Goal: Information Seeking & Learning: Learn about a topic

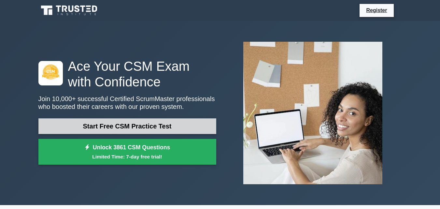
click at [175, 126] on link "Start Free CSM Practice Test" at bounding box center [127, 126] width 178 height 16
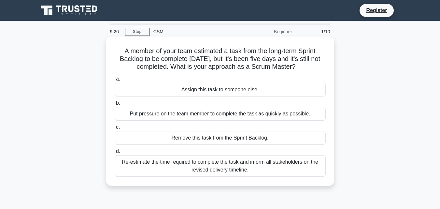
click at [283, 170] on div "Re-estimate the time required to complete the task and inform all stakeholders …" at bounding box center [220, 165] width 211 height 21
click at [115, 153] on input "d. Re-estimate the time required to complete the task and inform all stakeholde…" at bounding box center [115, 151] width 0 height 4
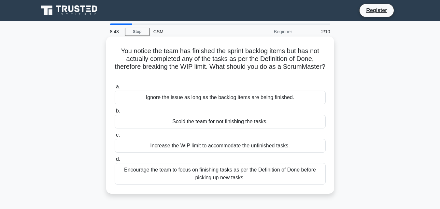
click at [308, 172] on div "Encourage the team to focus on finishing tasks as per the Definition of Done be…" at bounding box center [220, 173] width 211 height 21
click at [115, 161] on input "d. Encourage the team to focus on finishing tasks as per the Definition of Done…" at bounding box center [115, 159] width 0 height 4
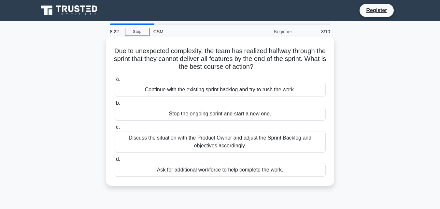
click at [308, 140] on div "Discuss the situation with the Product Owner and adjust the Sprint Backlog and …" at bounding box center [220, 141] width 211 height 21
click at [115, 129] on input "c. Discuss the situation with the Product Owner and adjust the Sprint Backlog a…" at bounding box center [115, 127] width 0 height 4
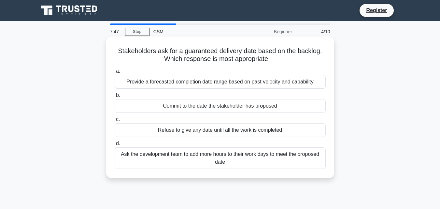
click at [314, 79] on div "Provide a forecasted completion date range based on past velocity and capability" at bounding box center [220, 82] width 211 height 14
click at [115, 73] on input "a. Provide a forecasted completion date range based on past velocity and capabi…" at bounding box center [115, 71] width 0 height 4
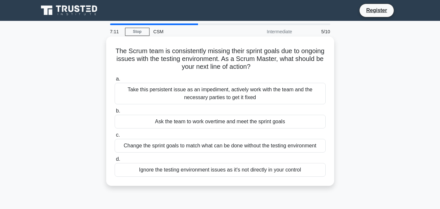
click at [312, 92] on div "Take this persistent issue as an impediment, actively work with the team and th…" at bounding box center [220, 93] width 211 height 21
click at [115, 81] on input "a. Take this persistent issue as an impediment, actively work with the team and…" at bounding box center [115, 79] width 0 height 4
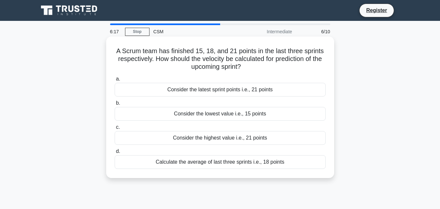
click at [272, 114] on div "Consider the lowest value i.e., 15 points" at bounding box center [220, 114] width 211 height 14
click at [115, 105] on input "b. Consider the lowest value i.e., 15 points" at bounding box center [115, 103] width 0 height 4
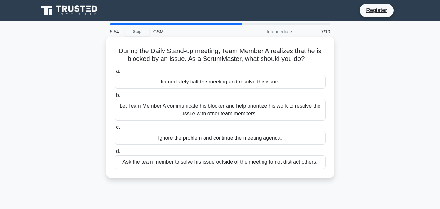
click at [309, 112] on div "Let Team Member A communicate his blocker and help prioritize his work to resol…" at bounding box center [220, 109] width 211 height 21
click at [115, 97] on input "b. Let Team Member A communicate his blocker and help prioritize his work to re…" at bounding box center [115, 95] width 0 height 4
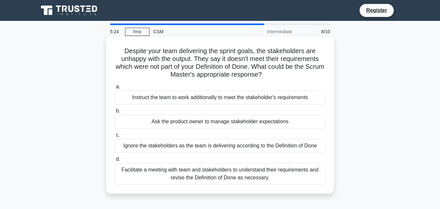
click at [316, 172] on div "Facilitate a meeting with team and stakeholders to understand their requirement…" at bounding box center [220, 173] width 211 height 21
click at [115, 161] on input "d. Facilitate a meeting with team and stakeholders to understand their requirem…" at bounding box center [115, 159] width 0 height 4
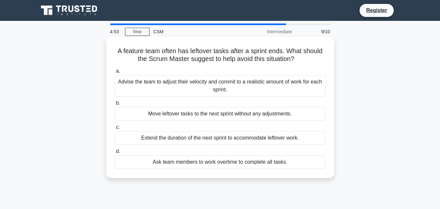
click at [311, 83] on div "Advise the team to adjust their velocity and commit to a realistic amount of wo…" at bounding box center [220, 85] width 211 height 21
click at [115, 73] on input "a. Advise the team to adjust their velocity and commit to a realistic amount of…" at bounding box center [115, 71] width 0 height 4
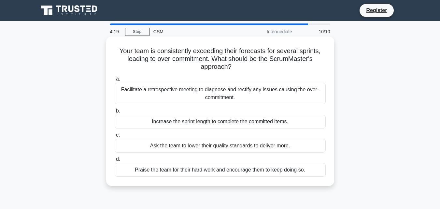
click at [301, 90] on div "Facilitate a retrospective meeting to diagnose and rectify any issues causing t…" at bounding box center [220, 93] width 211 height 21
click at [115, 81] on input "a. Facilitate a retrospective meeting to diagnose and rectify any issues causin…" at bounding box center [115, 79] width 0 height 4
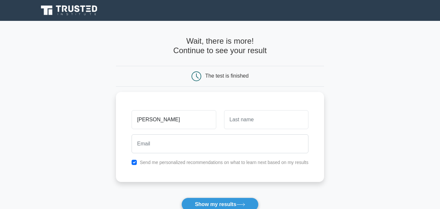
type input "Gustavo"
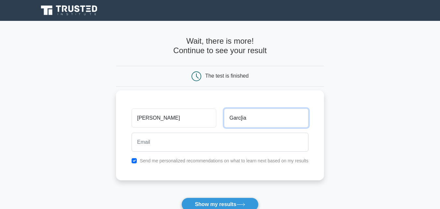
click at [286, 116] on input "Garc[ia" at bounding box center [266, 117] width 84 height 19
type input "Garcia"
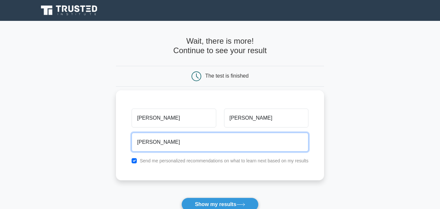
type input "gusrx8@gmail.com"
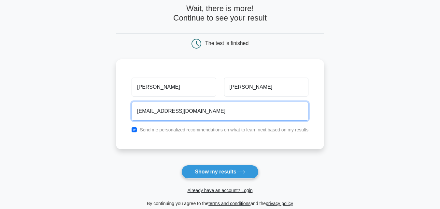
scroll to position [38, 0]
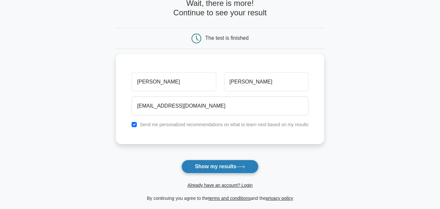
click at [242, 170] on button "Show my results" at bounding box center [219, 166] width 77 height 14
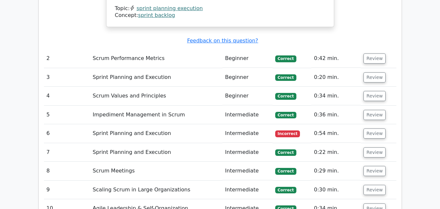
scroll to position [809, 0]
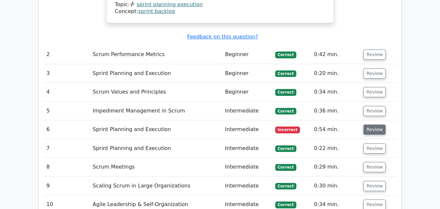
click at [371, 124] on button "Review" at bounding box center [374, 129] width 22 height 10
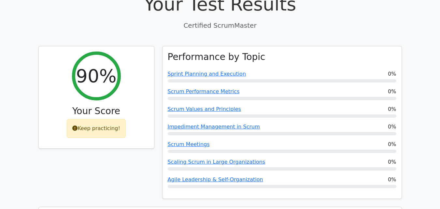
scroll to position [200, 0]
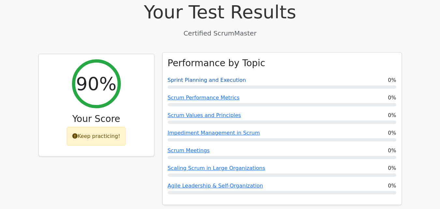
click at [223, 77] on link "Sprint Planning and Execution" at bounding box center [207, 80] width 78 height 6
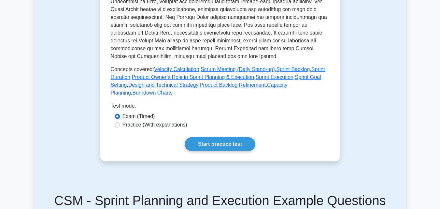
scroll to position [295, 0]
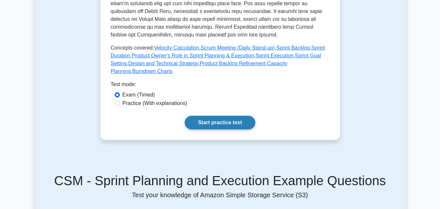
click at [244, 116] on link "Start practice test" at bounding box center [220, 123] width 71 height 14
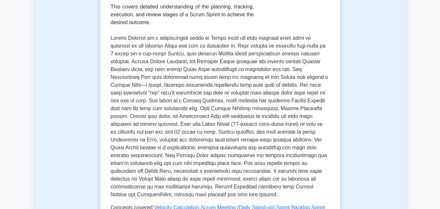
scroll to position [33, 0]
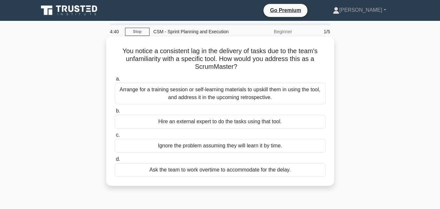
click at [275, 94] on div "Arrange for a training session or self-learning materials to upskill them in us…" at bounding box center [220, 93] width 211 height 21
click at [115, 81] on input "a. Arrange for a training session or self-learning materials to upskill them in…" at bounding box center [115, 79] width 0 height 4
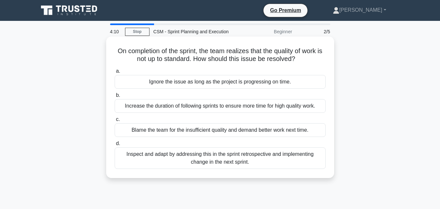
click at [304, 161] on div "Inspect and adapt by addressing this in the sprint retrospective and implementi…" at bounding box center [220, 157] width 211 height 21
click at [115, 145] on input "d. Inspect and adapt by addressing this in the sprint retrospective and impleme…" at bounding box center [115, 143] width 0 height 4
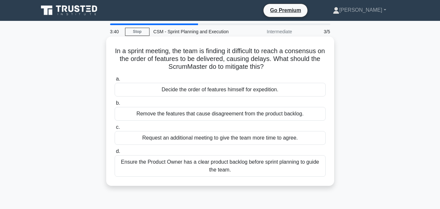
click at [304, 168] on div "Ensure the Product Owner has a clear product backlog before sprint planning to …" at bounding box center [220, 165] width 211 height 21
click at [115, 153] on input "d. Ensure the Product Owner has a clear product backlog before sprint planning …" at bounding box center [115, 151] width 0 height 4
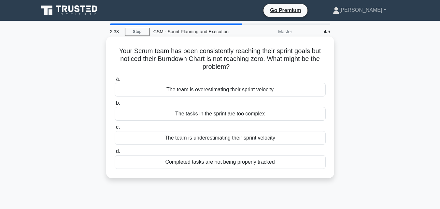
click at [262, 165] on div "Completed tasks are not being properly tracked" at bounding box center [220, 162] width 211 height 14
click at [115, 153] on input "d. Completed tasks are not being properly tracked" at bounding box center [115, 151] width 0 height 4
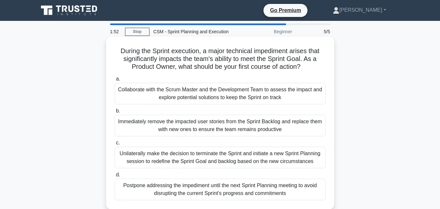
click at [288, 91] on div "Collaborate with the Scrum Master and the Development Team to assess the impact…" at bounding box center [220, 93] width 211 height 21
click at [115, 81] on input "a. Collaborate with the Scrum Master and the Development Team to assess the imp…" at bounding box center [115, 79] width 0 height 4
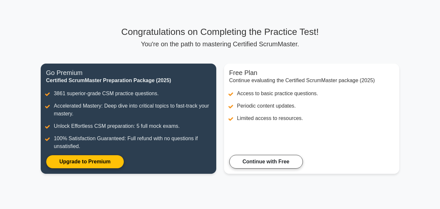
scroll to position [24, 0]
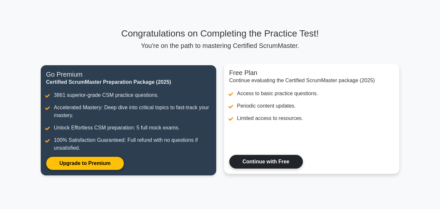
click at [287, 157] on link "Continue with Free" at bounding box center [266, 162] width 74 height 14
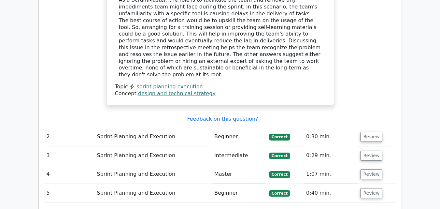
scroll to position [678, 0]
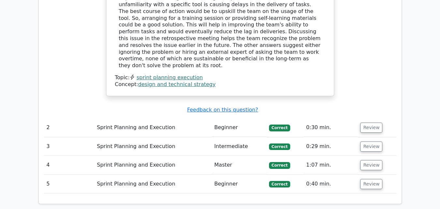
click at [170, 156] on td "Sprint Planning and Execution" at bounding box center [152, 165] width 117 height 19
click at [373, 160] on button "Review" at bounding box center [371, 165] width 22 height 10
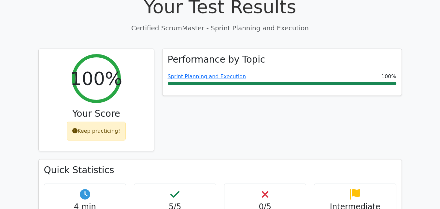
scroll to position [144, 0]
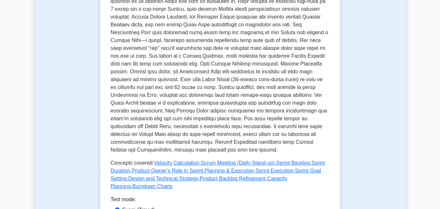
scroll to position [364, 0]
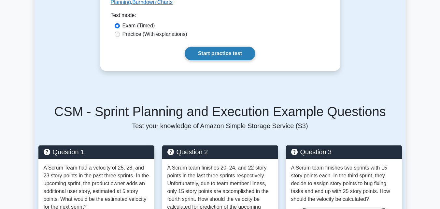
click at [239, 47] on link "Start practice test" at bounding box center [220, 54] width 71 height 14
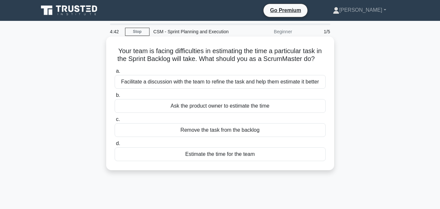
click at [274, 80] on div "Facilitate a discussion with the team to refine the task and help them estimate…" at bounding box center [220, 82] width 211 height 14
click at [115, 73] on input "a. Facilitate a discussion with the team to refine the task and help them estim…" at bounding box center [115, 71] width 0 height 4
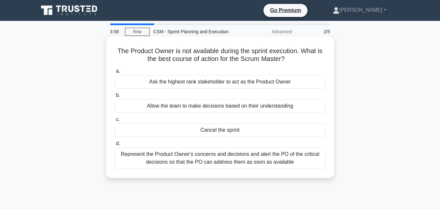
click at [298, 158] on div "Represent the Product Owner's concerns and decisions and alert the PO of the cr…" at bounding box center [220, 157] width 211 height 21
click at [115, 145] on input "d. Represent the Product Owner's concerns and decisions and alert the PO of the…" at bounding box center [115, 143] width 0 height 4
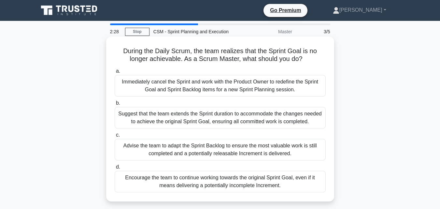
click at [289, 150] on div "Advise the team to adapt the Sprint Backlog to ensure the most valuable work is…" at bounding box center [220, 149] width 211 height 21
click at [115, 137] on input "c. Advise the team to adapt the Sprint Backlog to ensure the most valuable work…" at bounding box center [115, 135] width 0 height 4
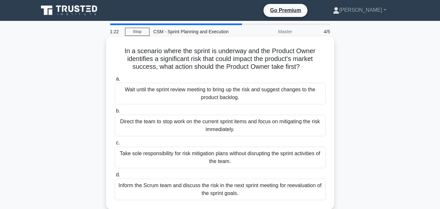
click at [294, 127] on div "Direct the team to stop work on the current sprint items and focus on mitigatin…" at bounding box center [220, 125] width 211 height 21
click at [115, 113] on input "b. Direct the team to stop work on the current sprint items and focus on mitiga…" at bounding box center [115, 111] width 0 height 4
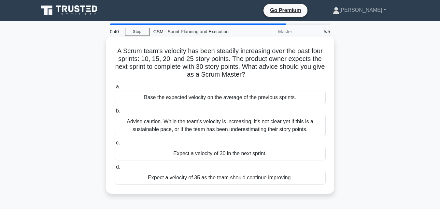
click at [310, 97] on div "Base the expected velocity on the average of the previous sprints." at bounding box center [220, 97] width 211 height 14
click at [115, 89] on input "a. Base the expected velocity on the average of the previous sprints." at bounding box center [115, 87] width 0 height 4
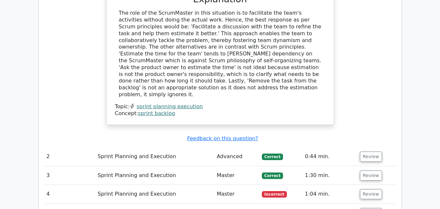
scroll to position [659, 0]
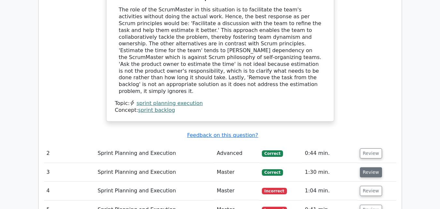
click at [365, 167] on button "Review" at bounding box center [371, 172] width 22 height 10
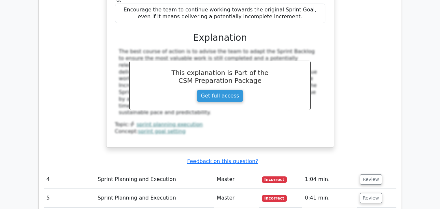
scroll to position [966, 0]
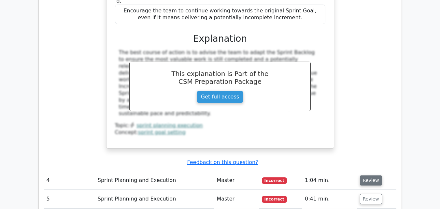
click at [371, 175] on button "Review" at bounding box center [371, 180] width 22 height 10
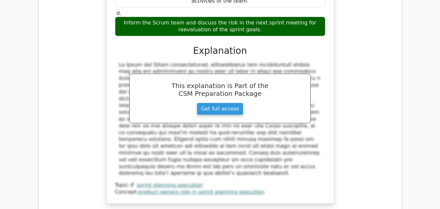
scroll to position [1283, 0]
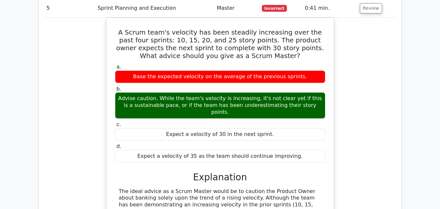
scroll to position [1503, 0]
